Goal: Task Accomplishment & Management: Manage account settings

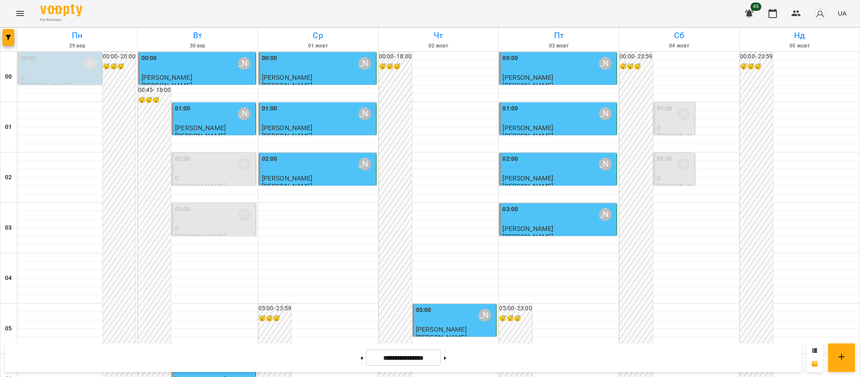
click at [21, 19] on button "Menu" at bounding box center [20, 13] width 20 height 20
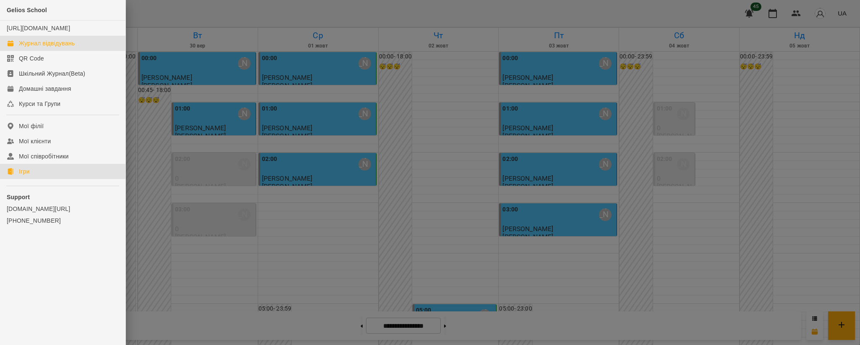
click at [25, 176] on div "Ігри" at bounding box center [24, 171] width 10 height 8
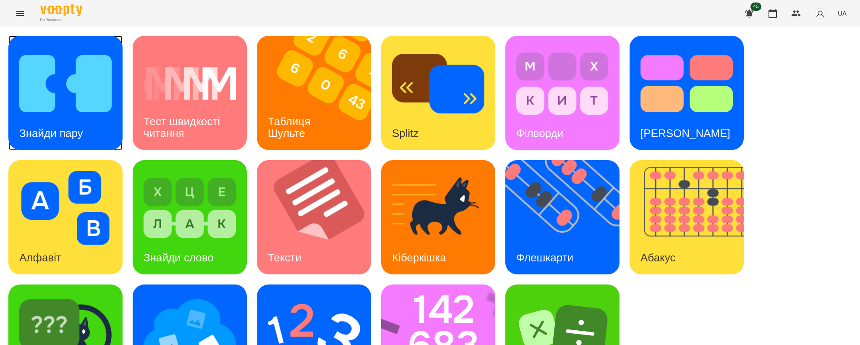
click at [68, 113] on img at bounding box center [65, 84] width 92 height 74
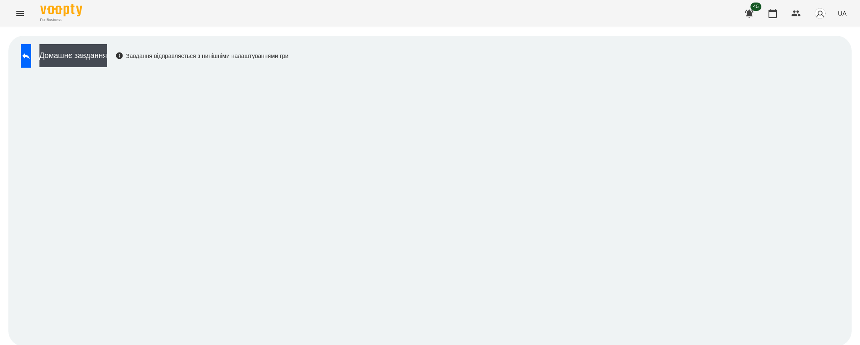
scroll to position [1, 0]
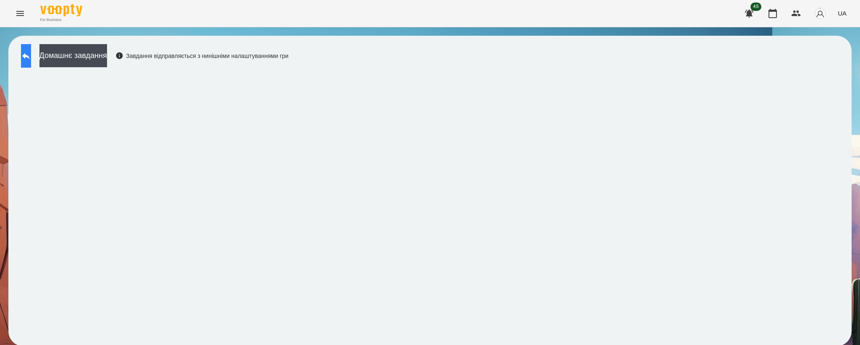
click at [31, 57] on icon at bounding box center [26, 56] width 10 height 10
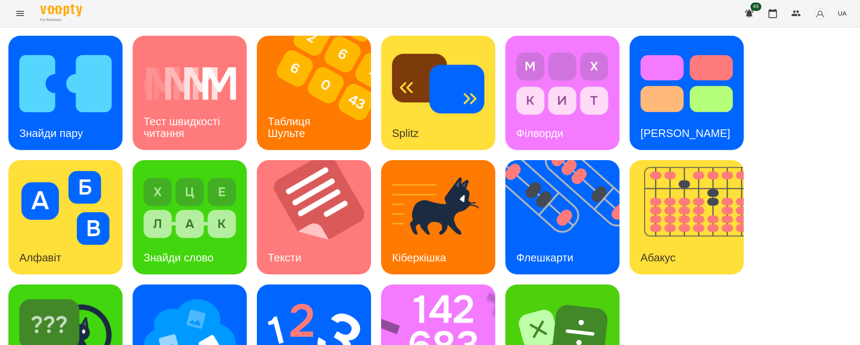
scroll to position [62, 0]
click at [196, 295] on img at bounding box center [190, 332] width 92 height 74
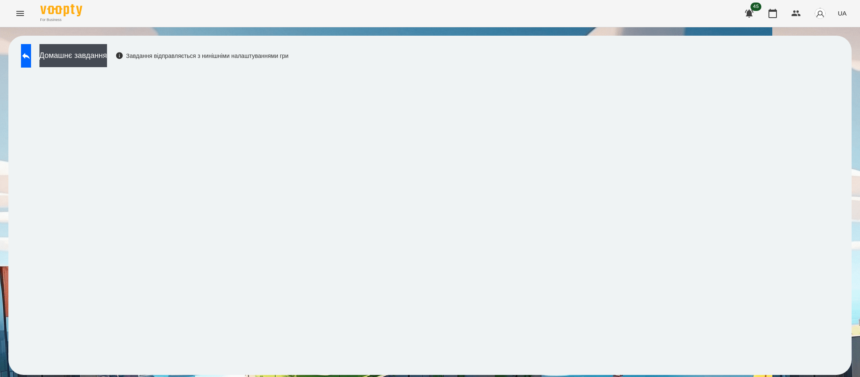
click at [21, 3] on button "Menu" at bounding box center [20, 13] width 20 height 20
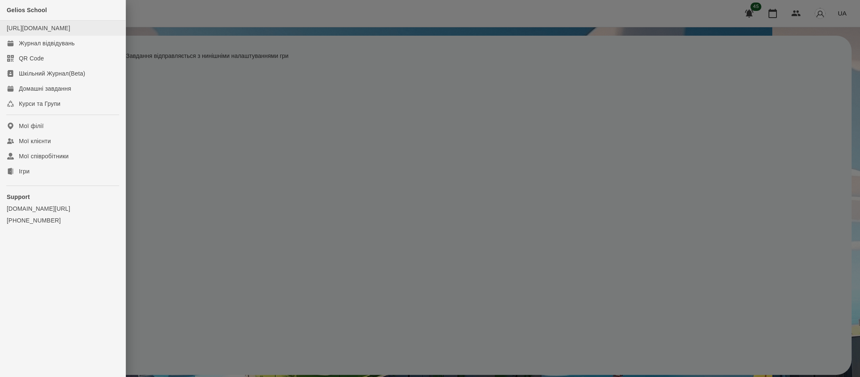
click at [27, 36] on li "[URL][DOMAIN_NAME]" at bounding box center [63, 28] width 126 height 15
click at [38, 47] on div "Журнал відвідувань" at bounding box center [47, 43] width 56 height 8
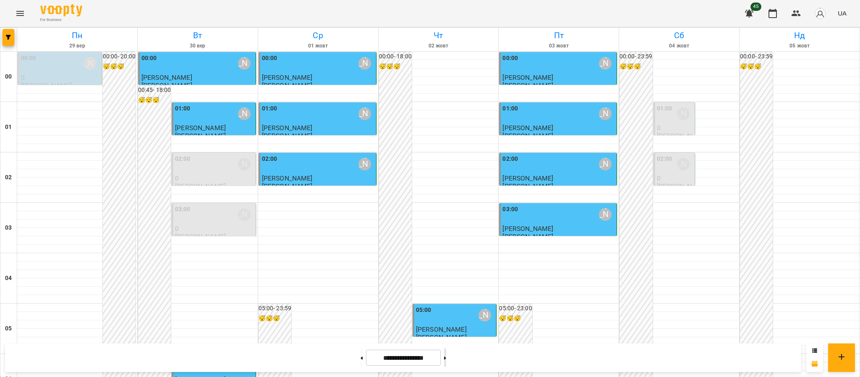
click at [446, 359] on icon at bounding box center [445, 357] width 2 height 3
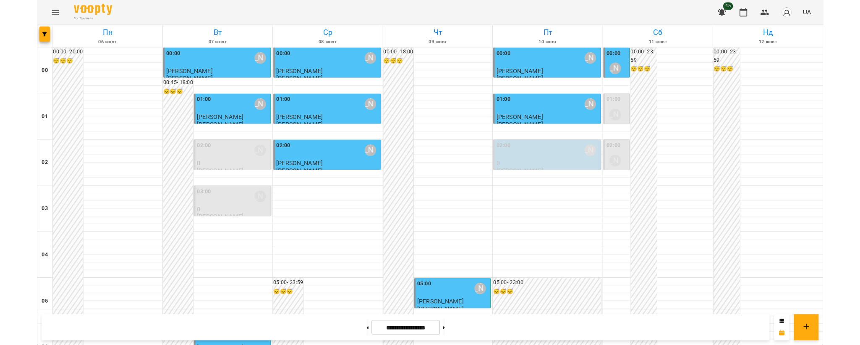
scroll to position [921, 0]
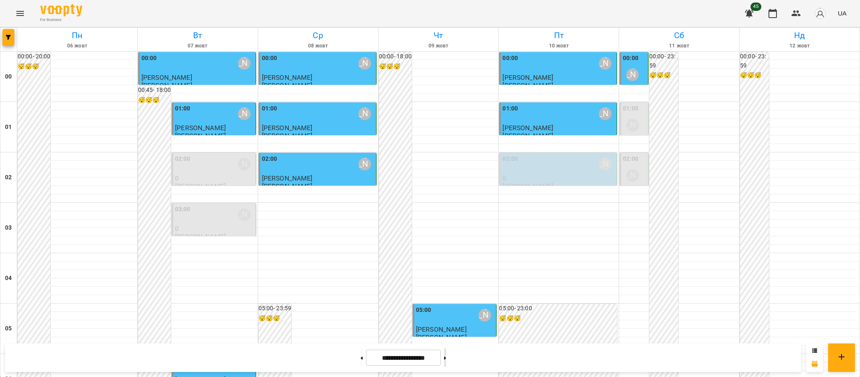
click at [446, 360] on button at bounding box center [445, 357] width 2 height 18
type input "**********"
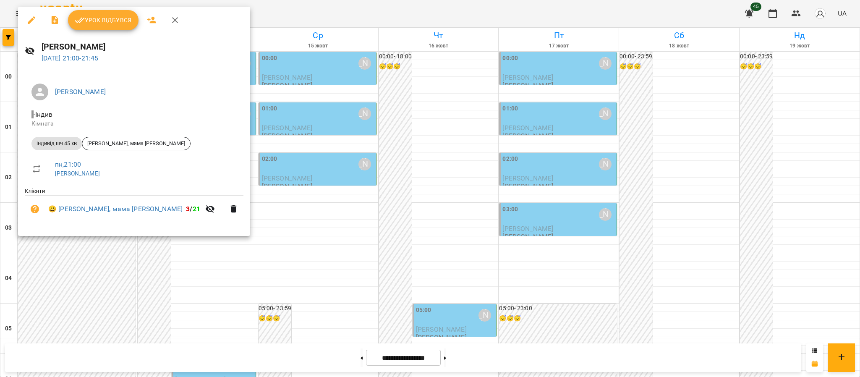
click at [236, 13] on div at bounding box center [430, 188] width 860 height 377
click at [244, 9] on div "For Business 45 UA" at bounding box center [430, 13] width 860 height 27
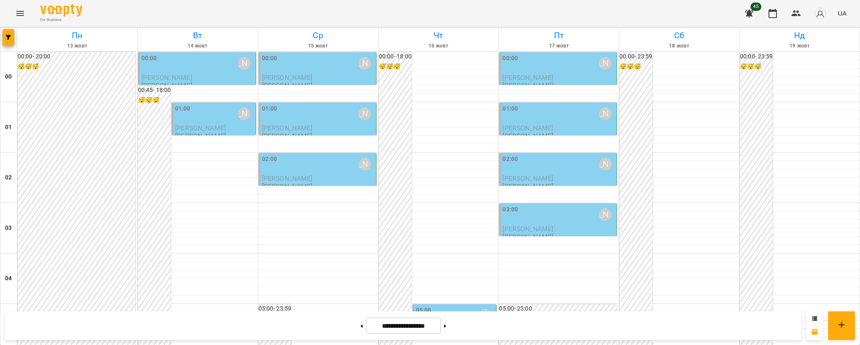
click at [8, 12] on div "For Business 45 UA" at bounding box center [430, 13] width 860 height 27
click at [22, 11] on icon "Menu" at bounding box center [20, 13] width 8 height 5
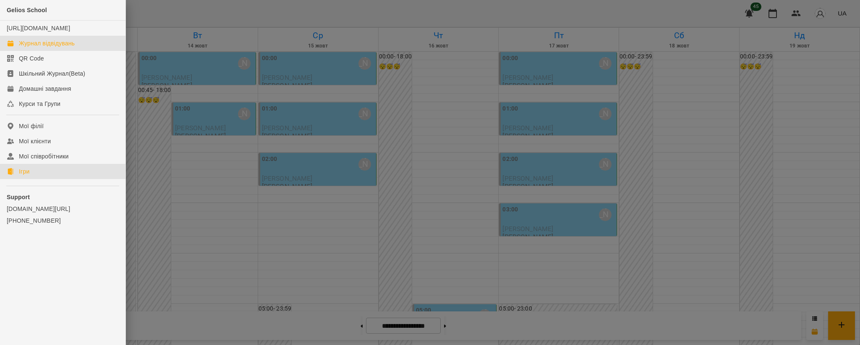
click at [31, 179] on link "Ігри" at bounding box center [63, 171] width 126 height 15
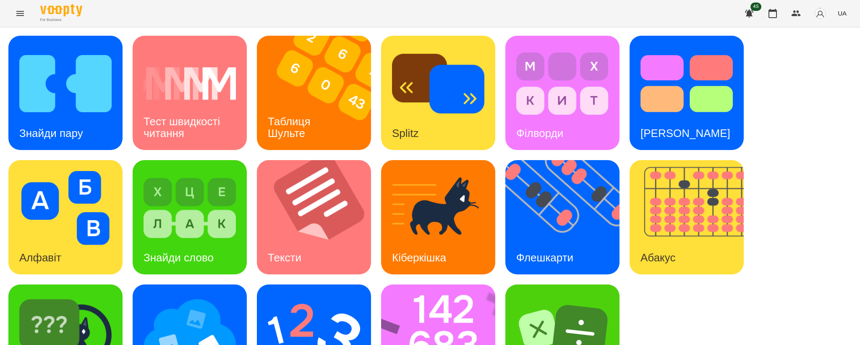
scroll to position [62, 0]
click at [209, 295] on img at bounding box center [190, 332] width 92 height 74
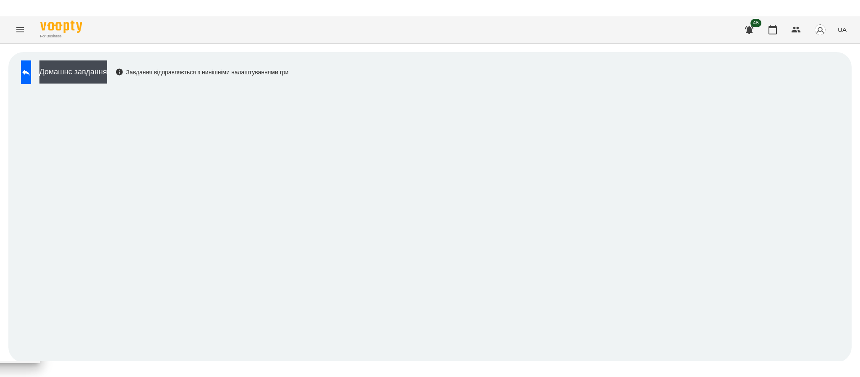
scroll to position [1, 0]
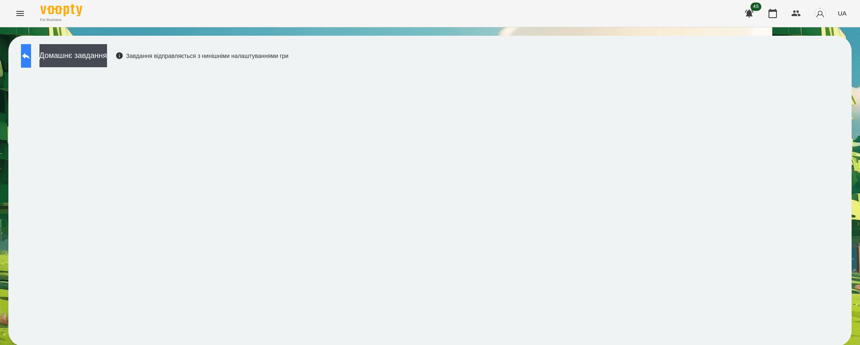
click at [31, 55] on icon at bounding box center [26, 56] width 10 height 10
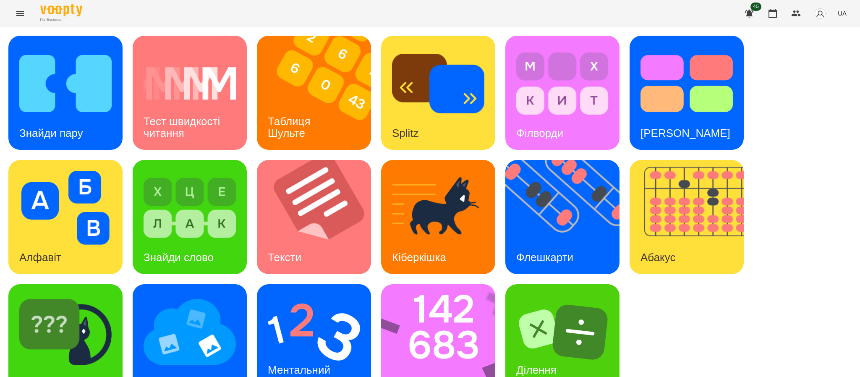
scroll to position [1, 0]
click at [21, 14] on icon "Menu" at bounding box center [20, 13] width 10 height 10
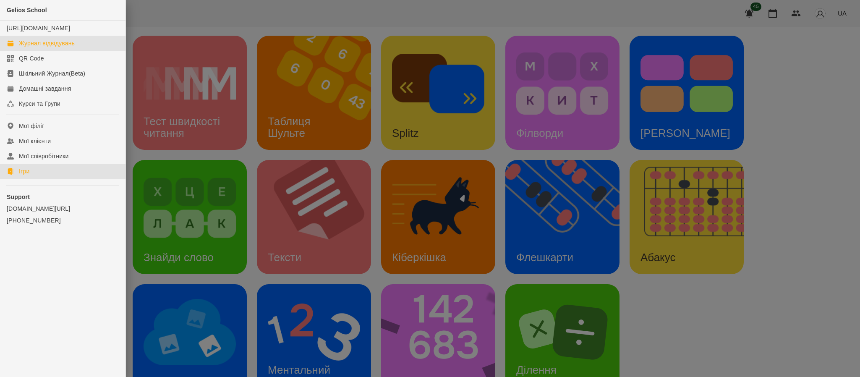
click at [60, 47] on div "Журнал відвідувань" at bounding box center [47, 43] width 56 height 8
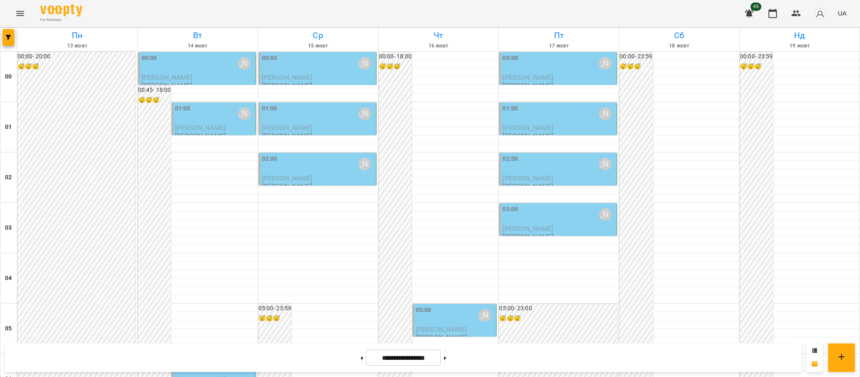
scroll to position [921, 0]
click at [361, 362] on button at bounding box center [362, 357] width 2 height 18
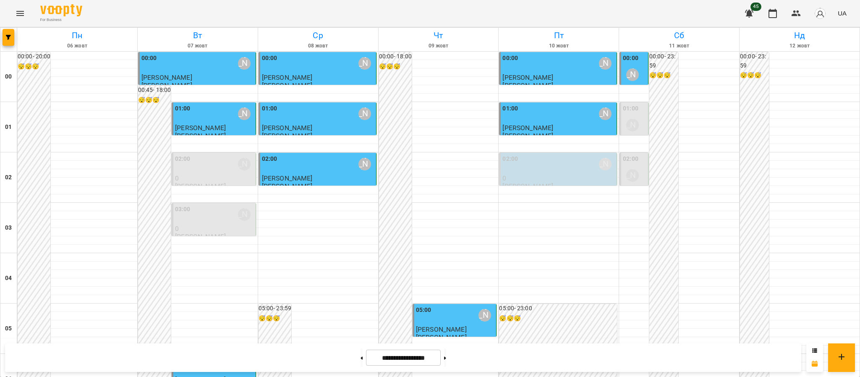
scroll to position [728, 0]
click at [361, 356] on button at bounding box center [362, 357] width 2 height 18
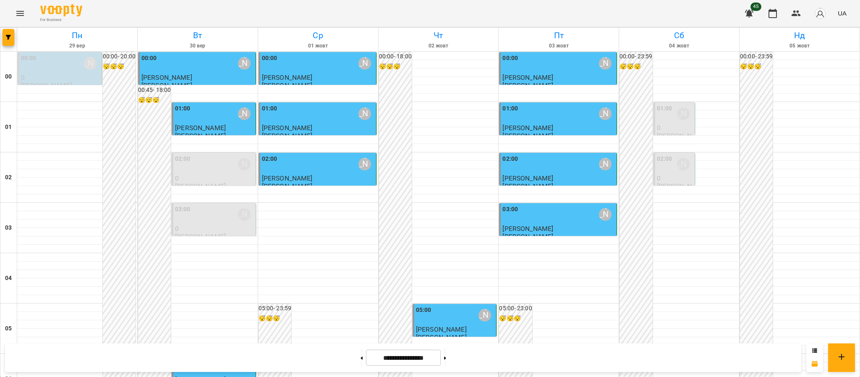
scroll to position [921, 0]
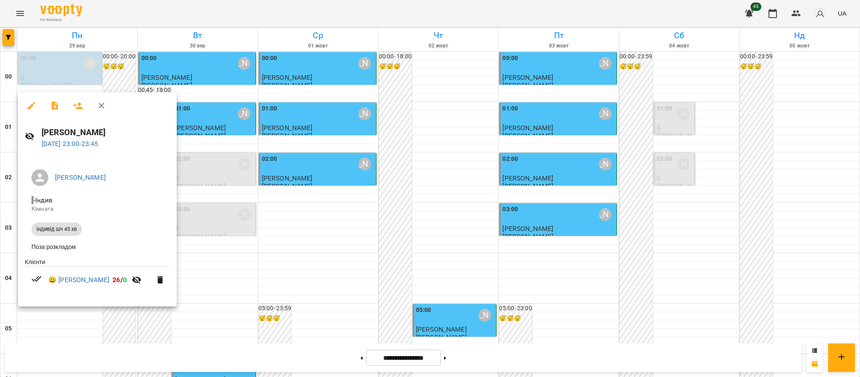
click at [277, 351] on div at bounding box center [430, 188] width 860 height 377
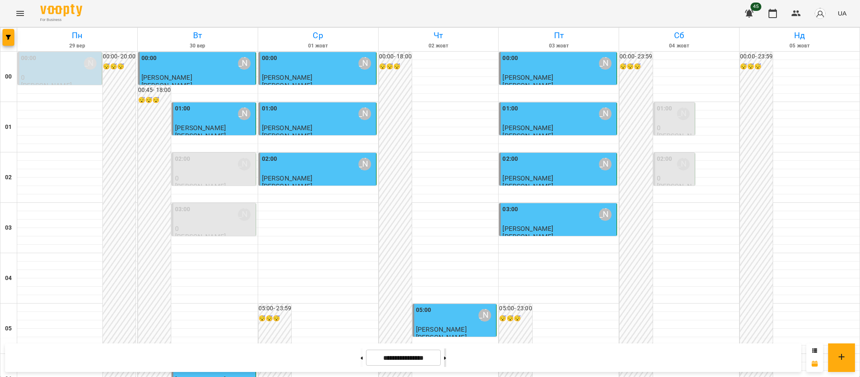
click at [446, 364] on button at bounding box center [445, 357] width 2 height 18
type input "**********"
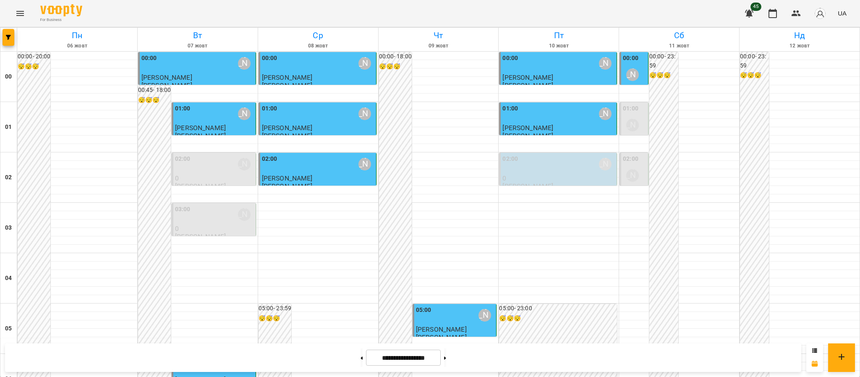
scroll to position [865, 0]
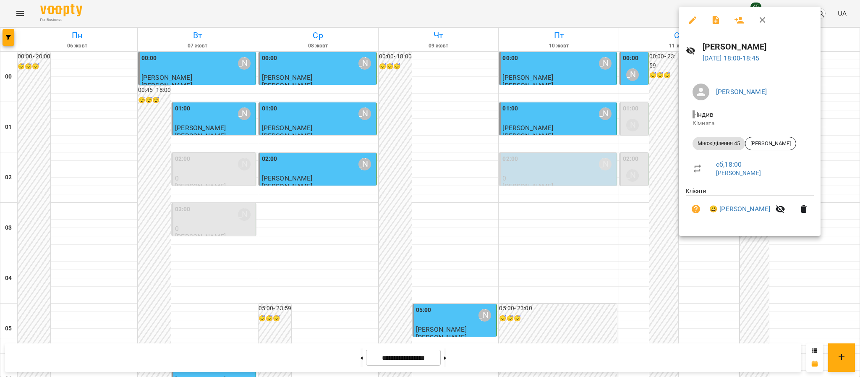
drag, startPoint x: 776, startPoint y: 213, endPoint x: 804, endPoint y: 213, distance: 27.7
click at [804, 213] on li "😀 [PERSON_NAME]" at bounding box center [750, 209] width 128 height 27
click at [805, 213] on icon "button" at bounding box center [804, 209] width 6 height 8
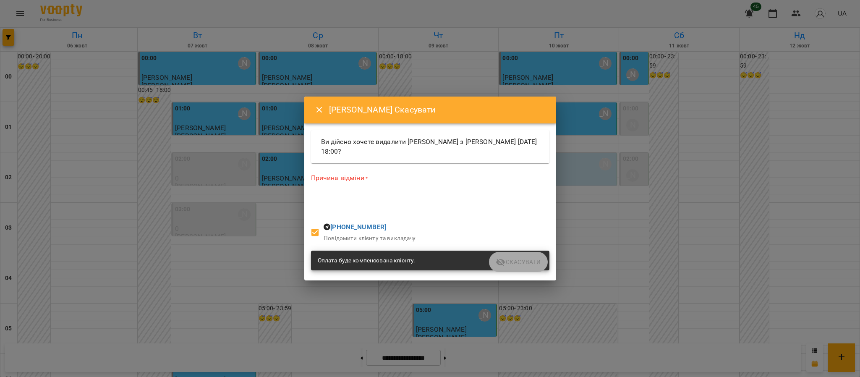
click at [419, 201] on textarea at bounding box center [430, 199] width 238 height 8
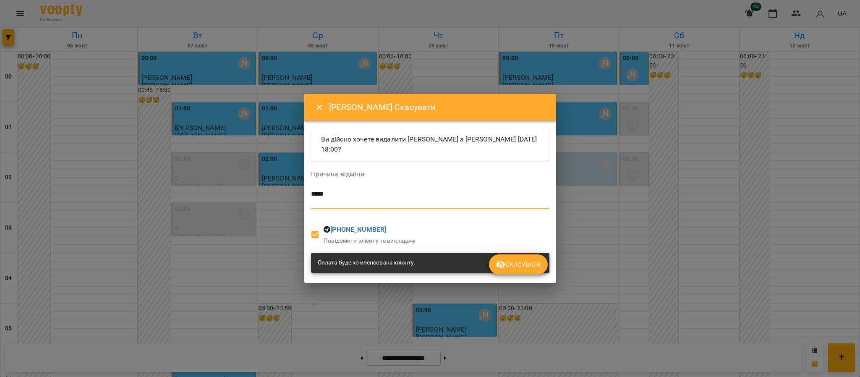
type textarea "****"
click at [520, 260] on span "Скасувати" at bounding box center [518, 264] width 45 height 10
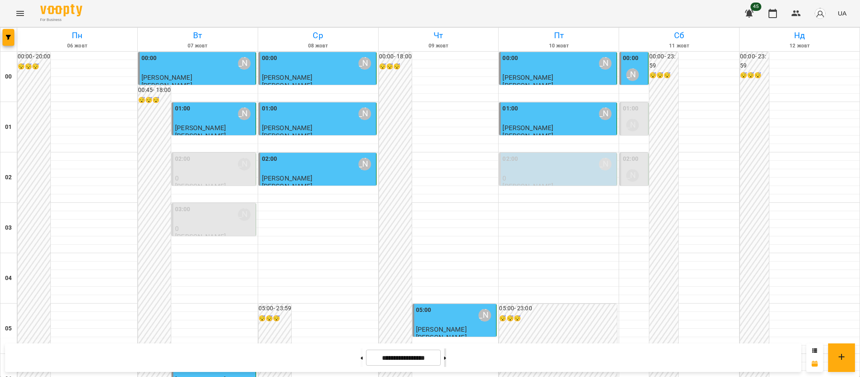
click at [446, 362] on button at bounding box center [445, 357] width 2 height 18
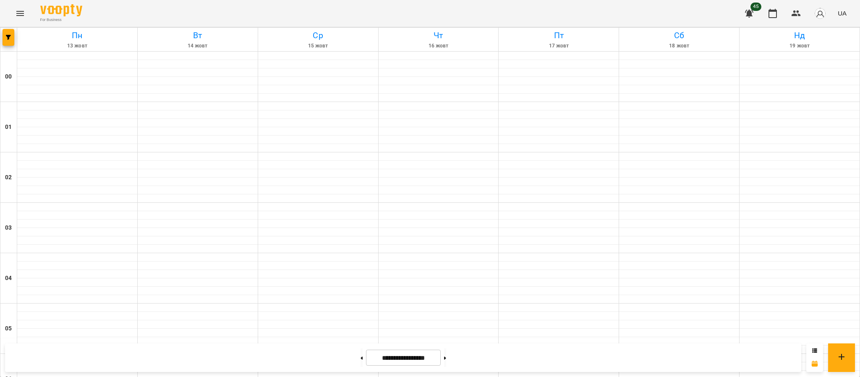
type input "**********"
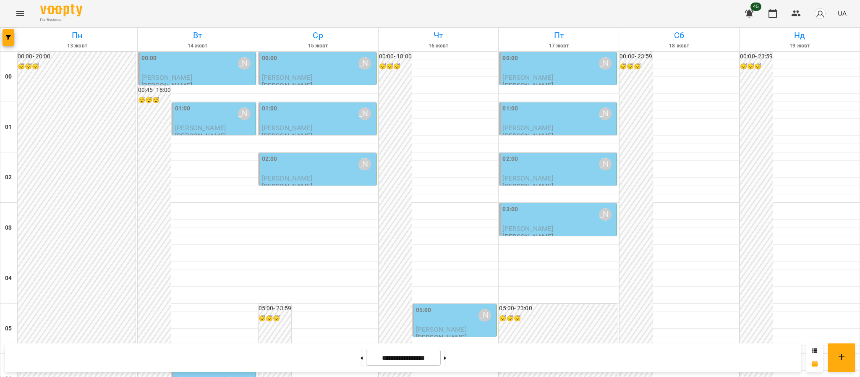
scroll to position [921, 0]
